Goal: Find contact information: Find contact information

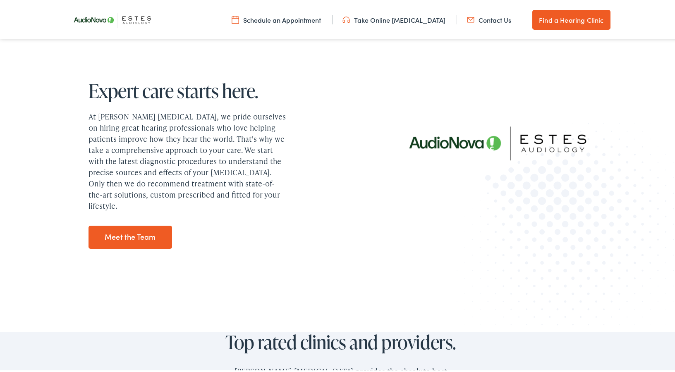
scroll to position [1003, 0]
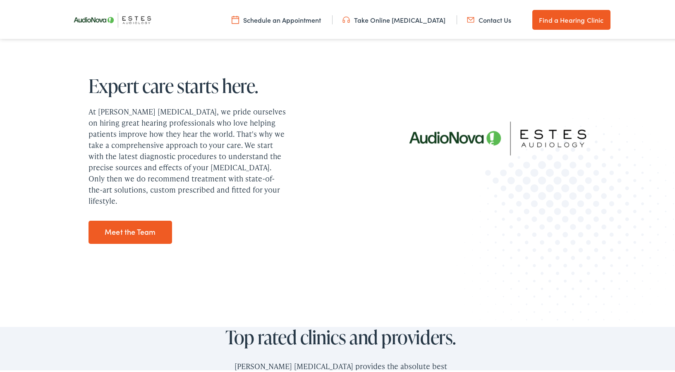
click at [128, 226] on link "Meet the Team" at bounding box center [130, 230] width 84 height 23
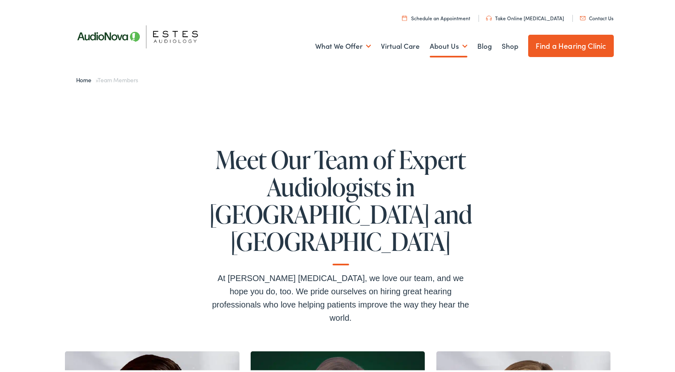
click at [590, 16] on link "Contact Us" at bounding box center [596, 16] width 33 height 7
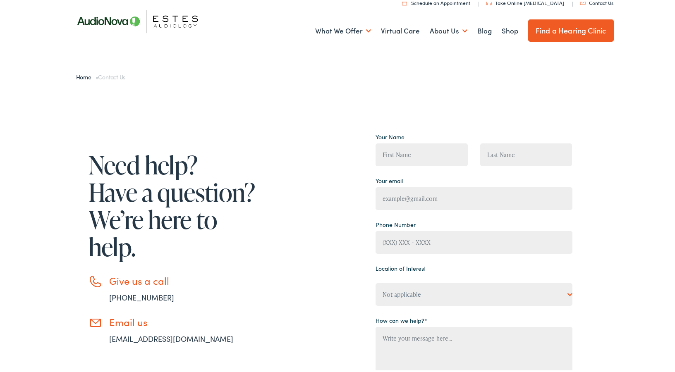
scroll to position [13, 0]
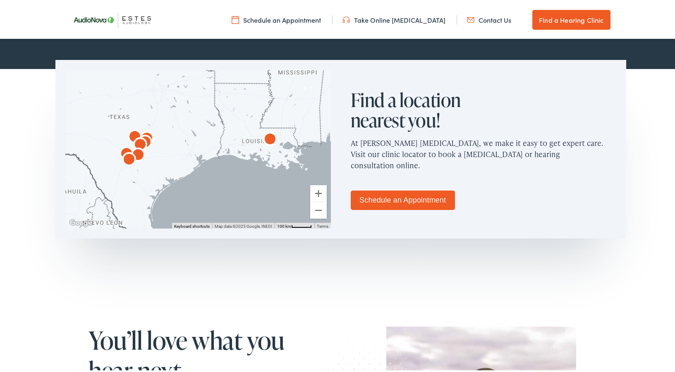
scroll to position [480, 0]
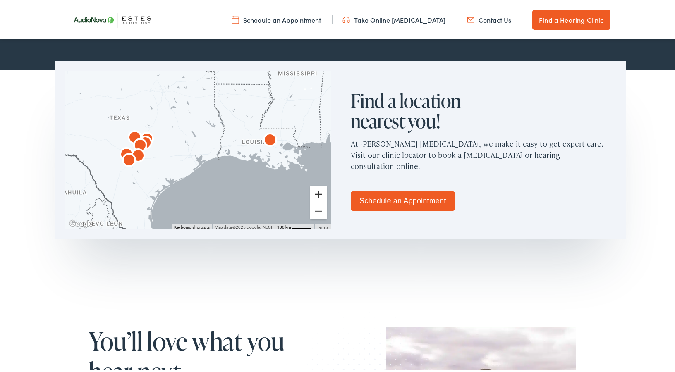
click at [316, 190] on button "Zoom in" at bounding box center [318, 192] width 17 height 17
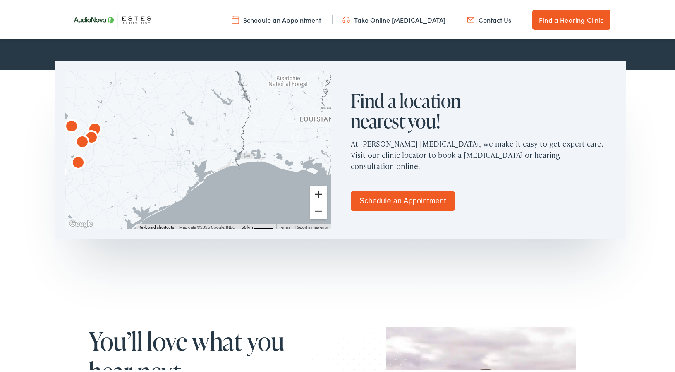
click at [316, 190] on button "Zoom in" at bounding box center [318, 192] width 17 height 17
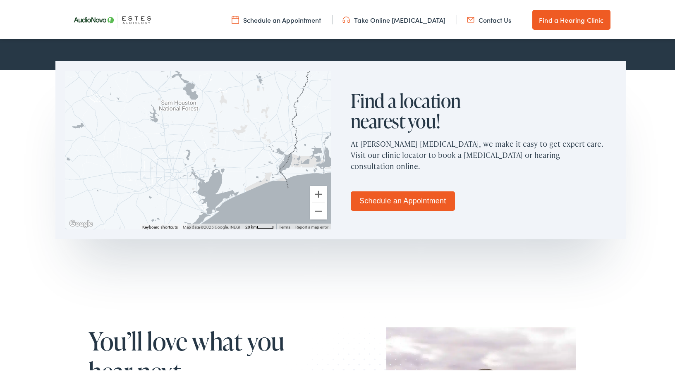
drag, startPoint x: 194, startPoint y: 121, endPoint x: 361, endPoint y: 117, distance: 166.7
click at [360, 117] on div "← Move left → Move right ↑ Move up ↓ Move down + Zoom in - Zoom out Home Jump l…" at bounding box center [340, 148] width 570 height 179
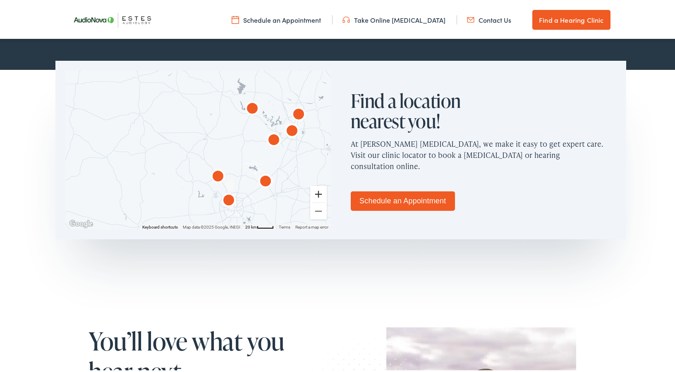
click at [315, 190] on button "Zoom in" at bounding box center [318, 192] width 17 height 17
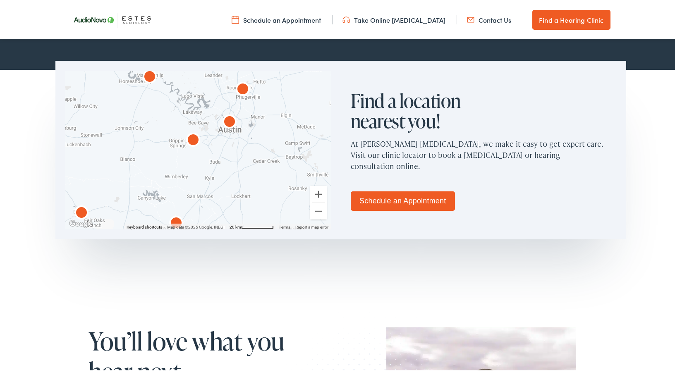
drag, startPoint x: 270, startPoint y: 137, endPoint x: 112, endPoint y: 146, distance: 158.1
click at [112, 146] on div at bounding box center [197, 148] width 265 height 159
click at [230, 119] on img "AudioNova" at bounding box center [230, 120] width 20 height 20
